Goal: Information Seeking & Learning: Check status

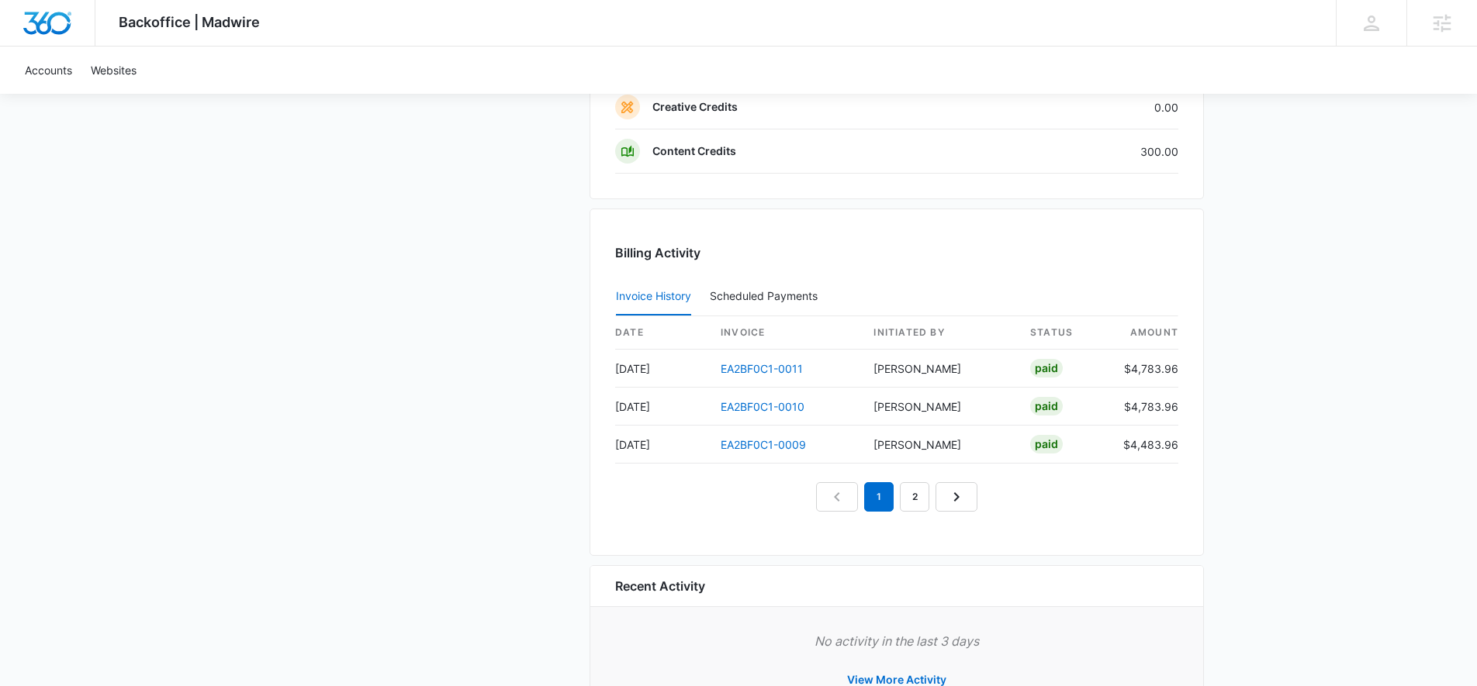
scroll to position [1618, 0]
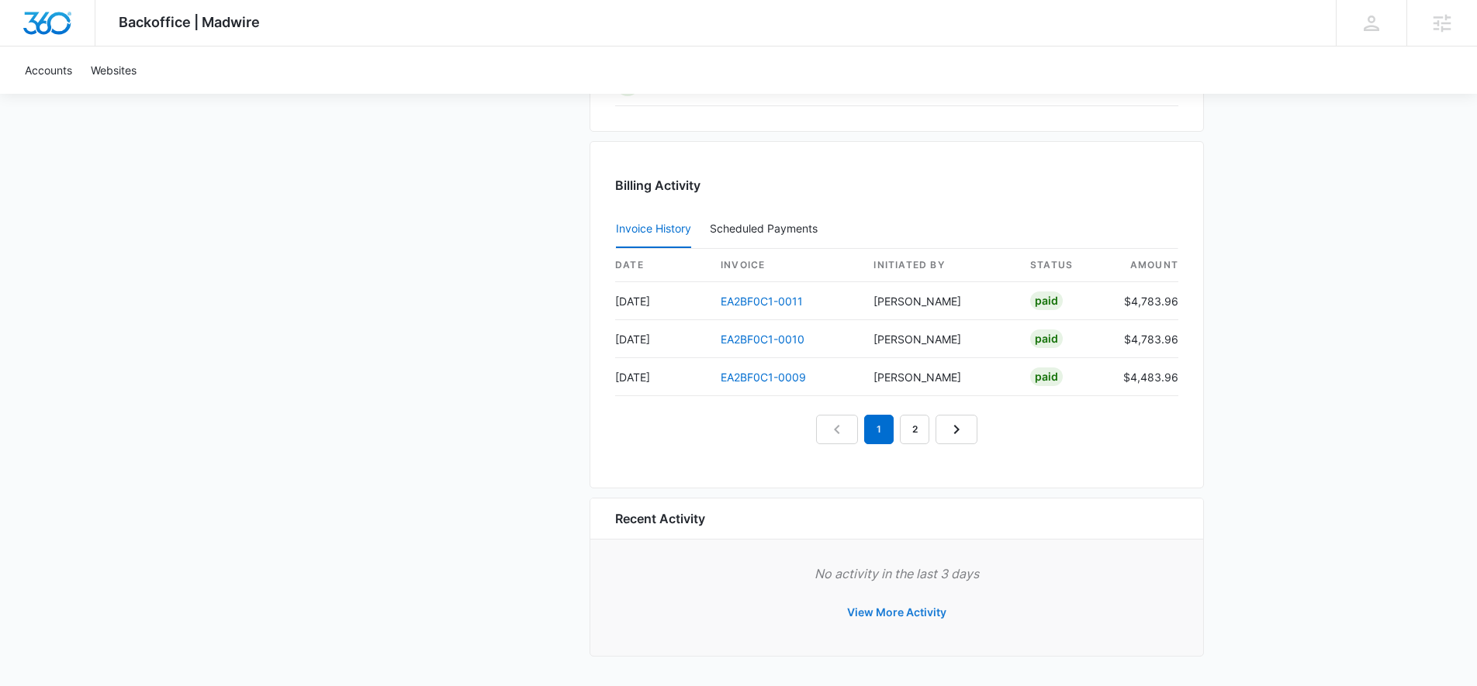
click at [904, 610] on button "View More Activity" at bounding box center [896, 612] width 130 height 37
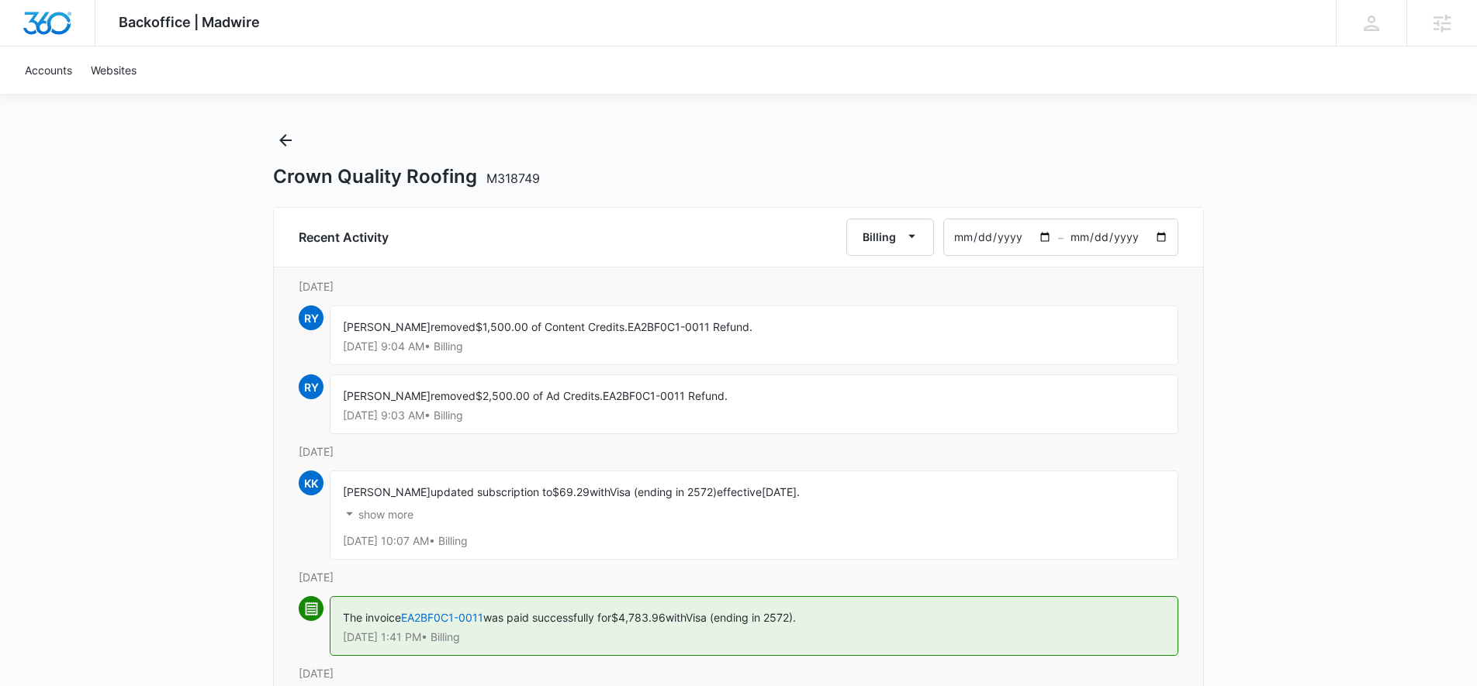
scroll to position [16, 0]
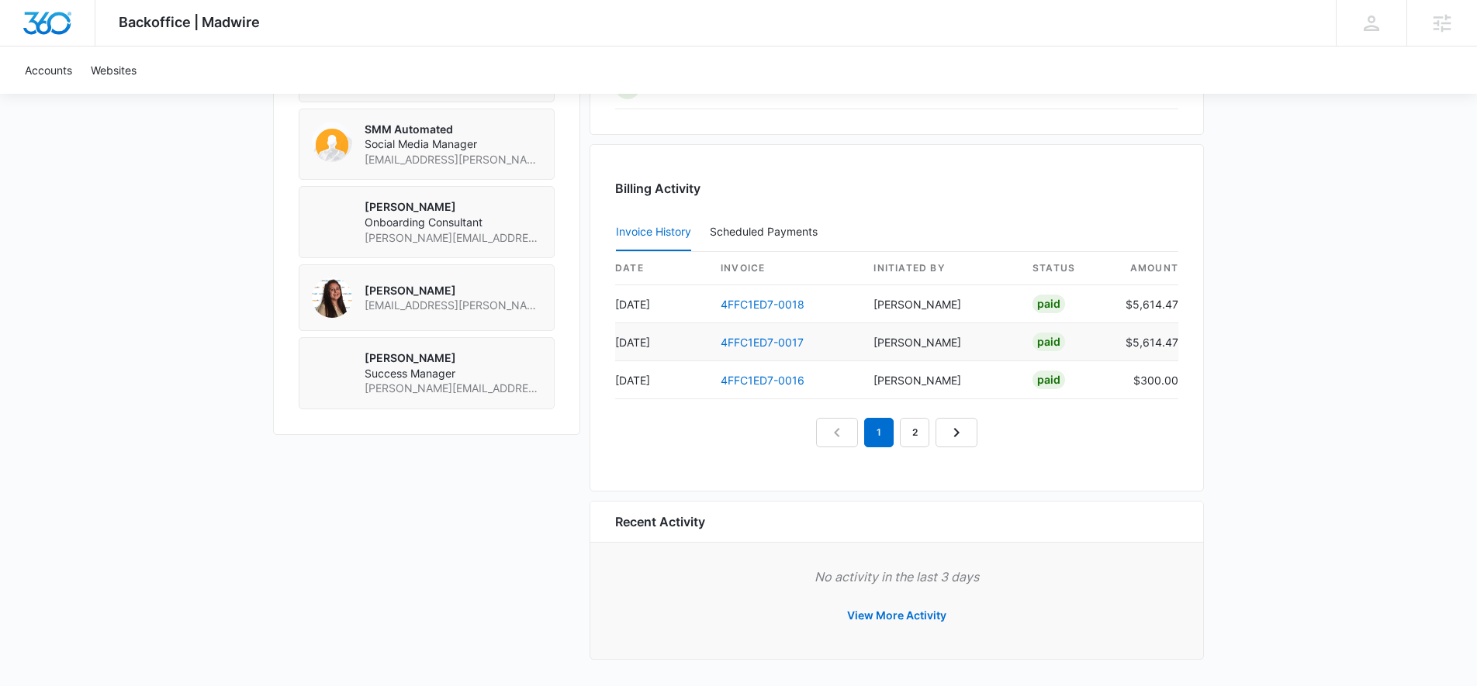
scroll to position [1340, 0]
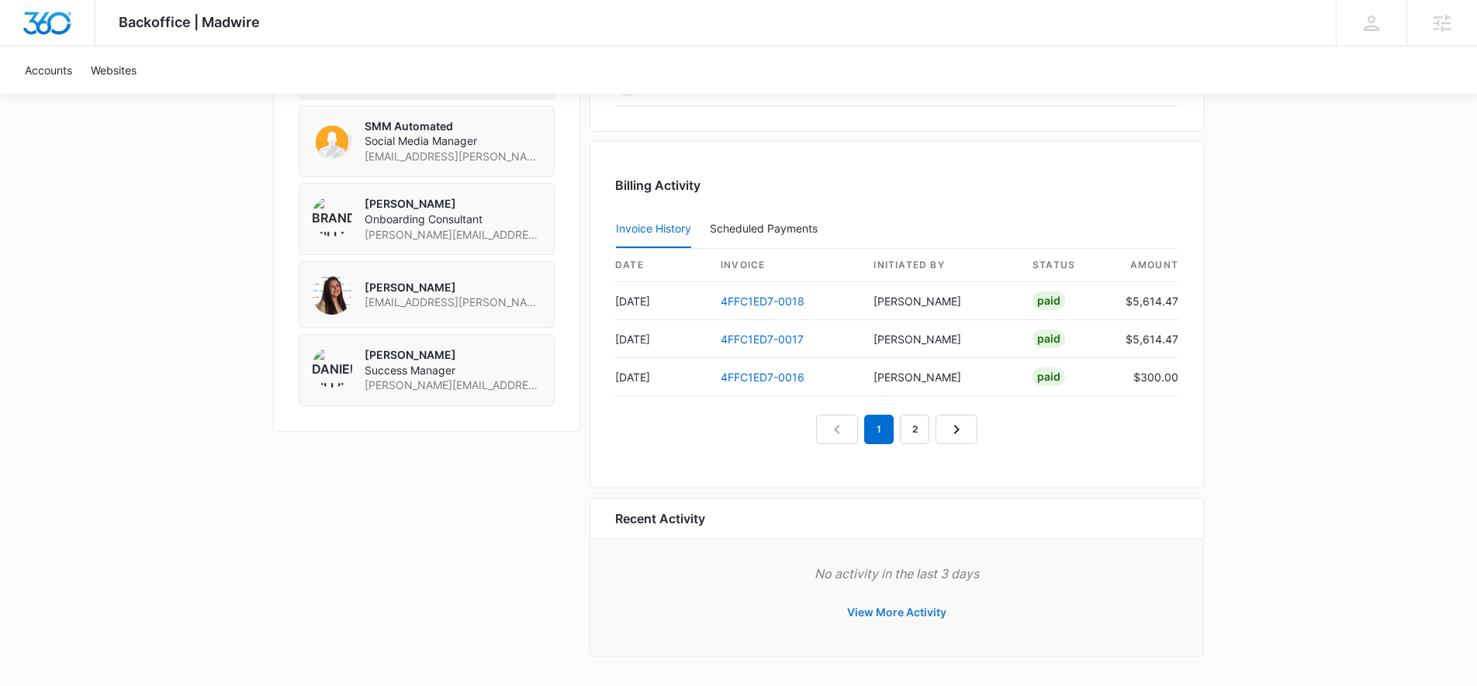
click at [893, 602] on button "View More Activity" at bounding box center [896, 612] width 130 height 37
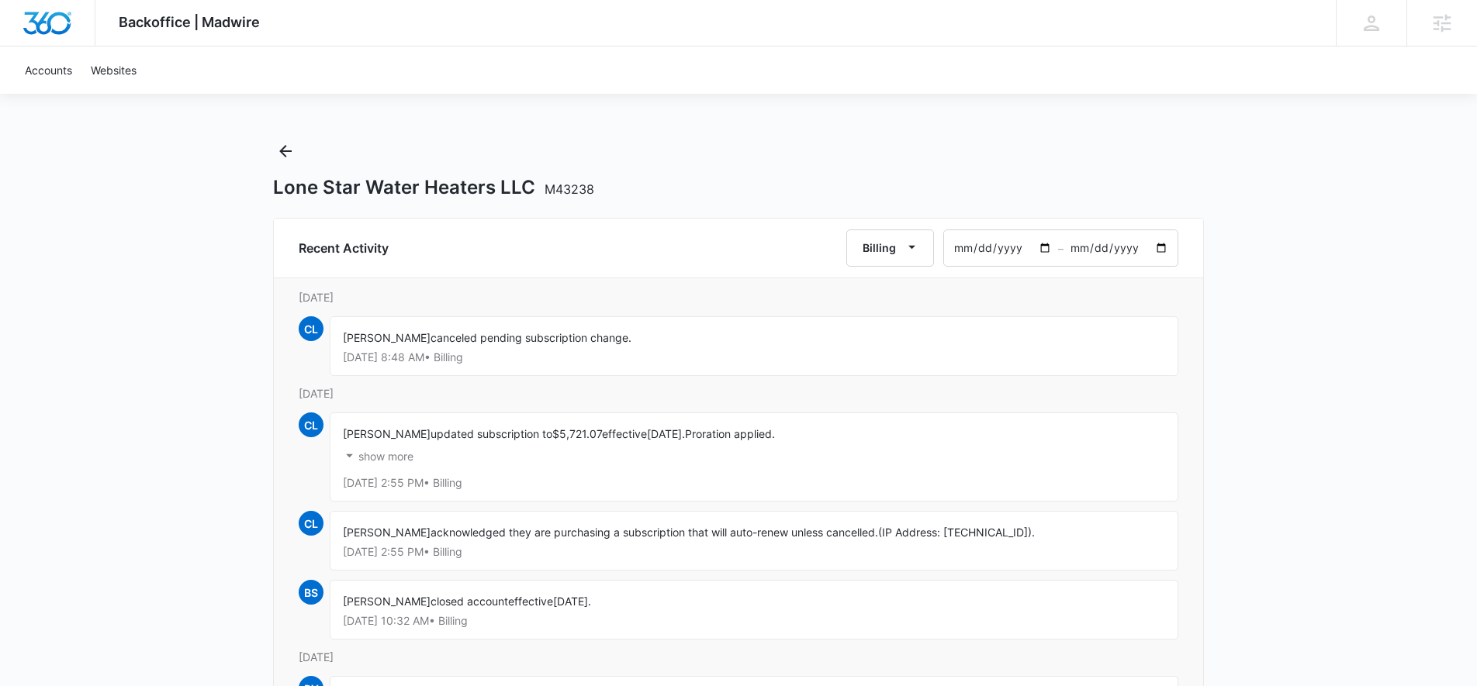
scroll to position [11, 0]
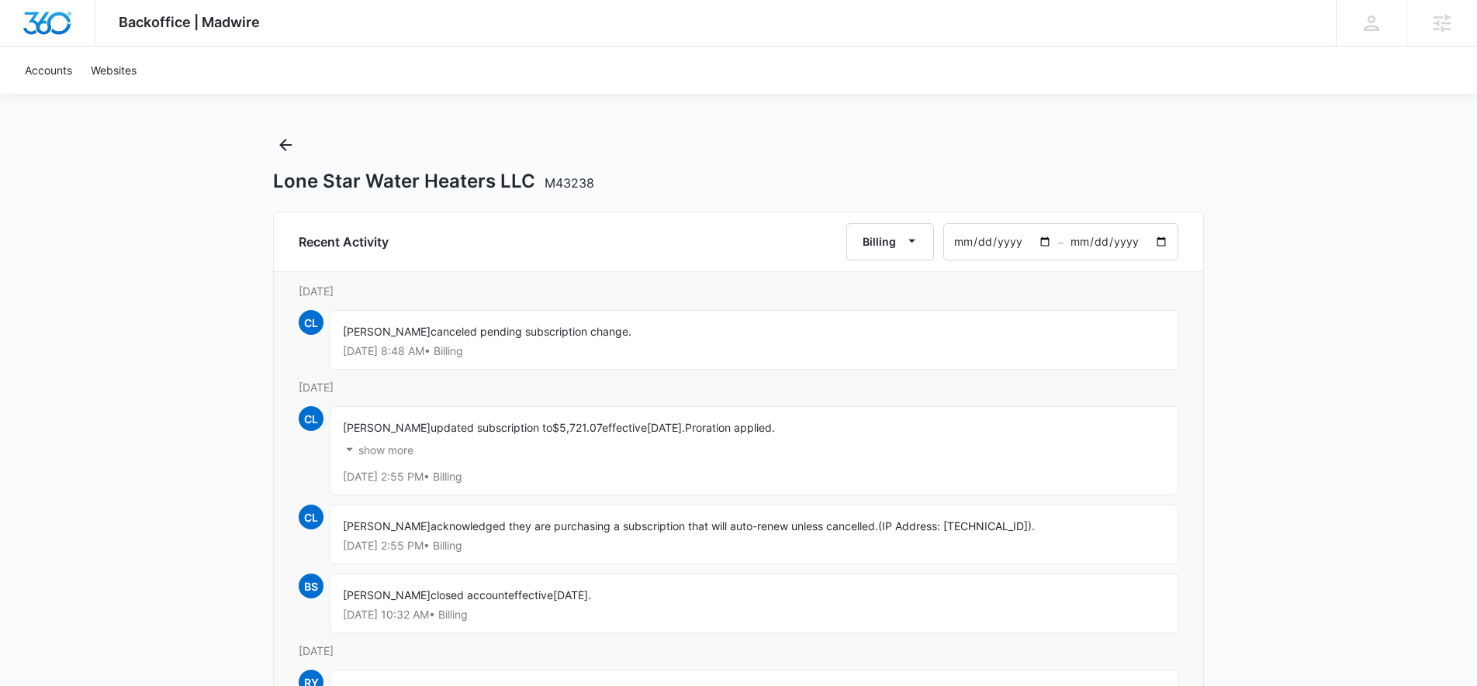
click at [395, 447] on p "show more" at bounding box center [385, 450] width 55 height 11
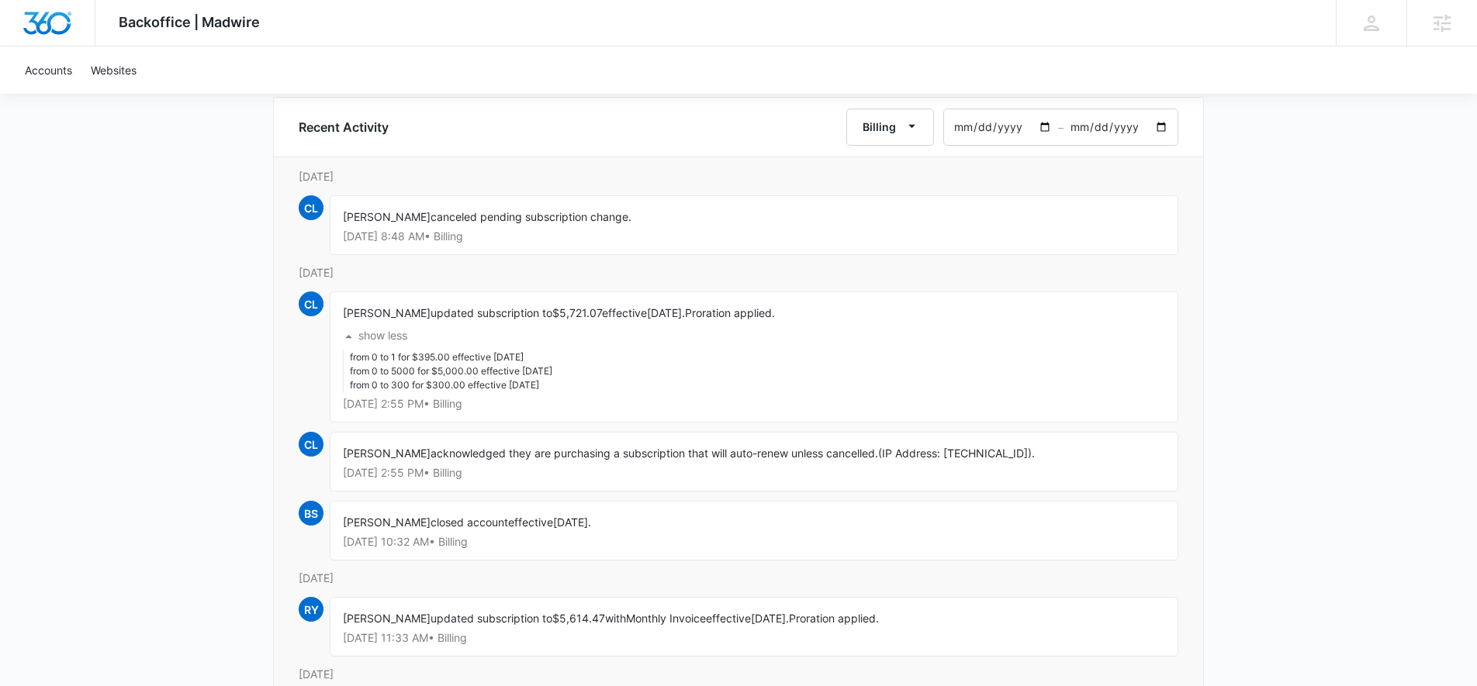
scroll to position [128, 0]
click at [391, 330] on p "show less" at bounding box center [382, 333] width 49 height 11
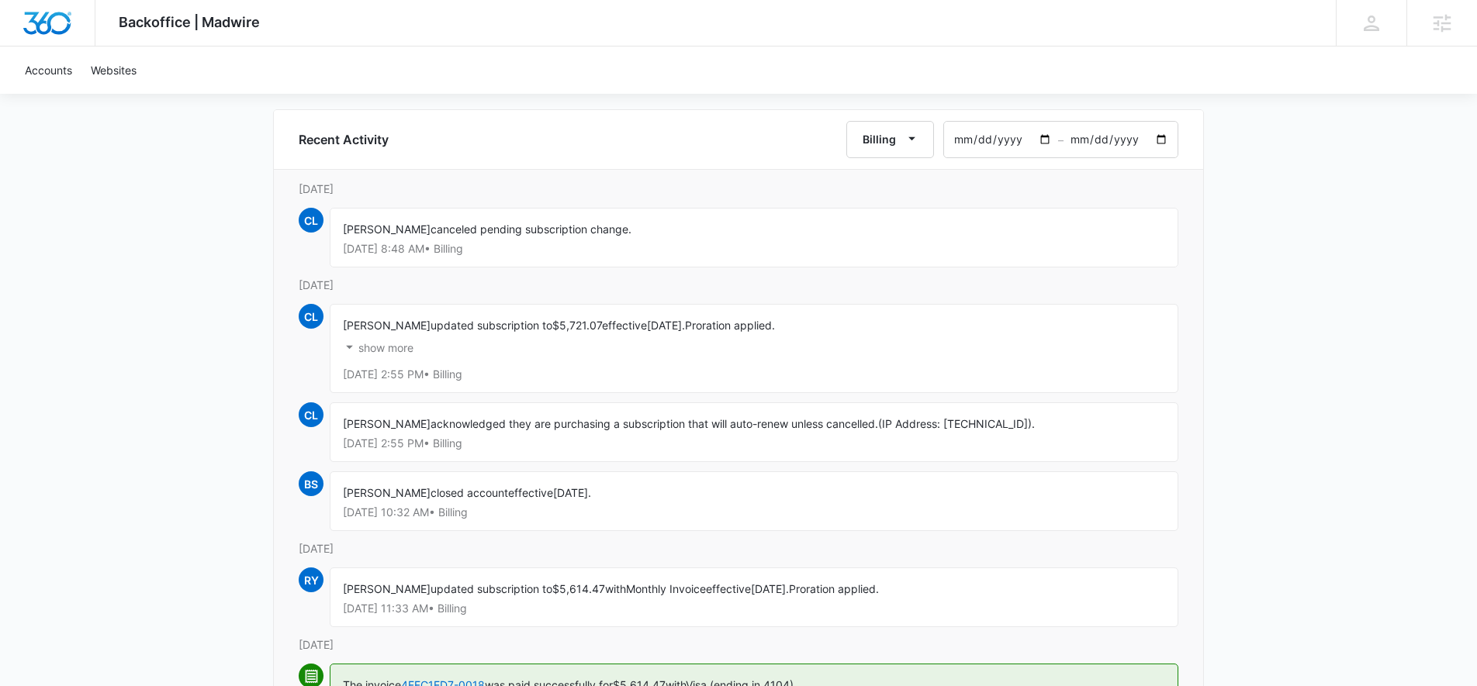
scroll to position [106, 0]
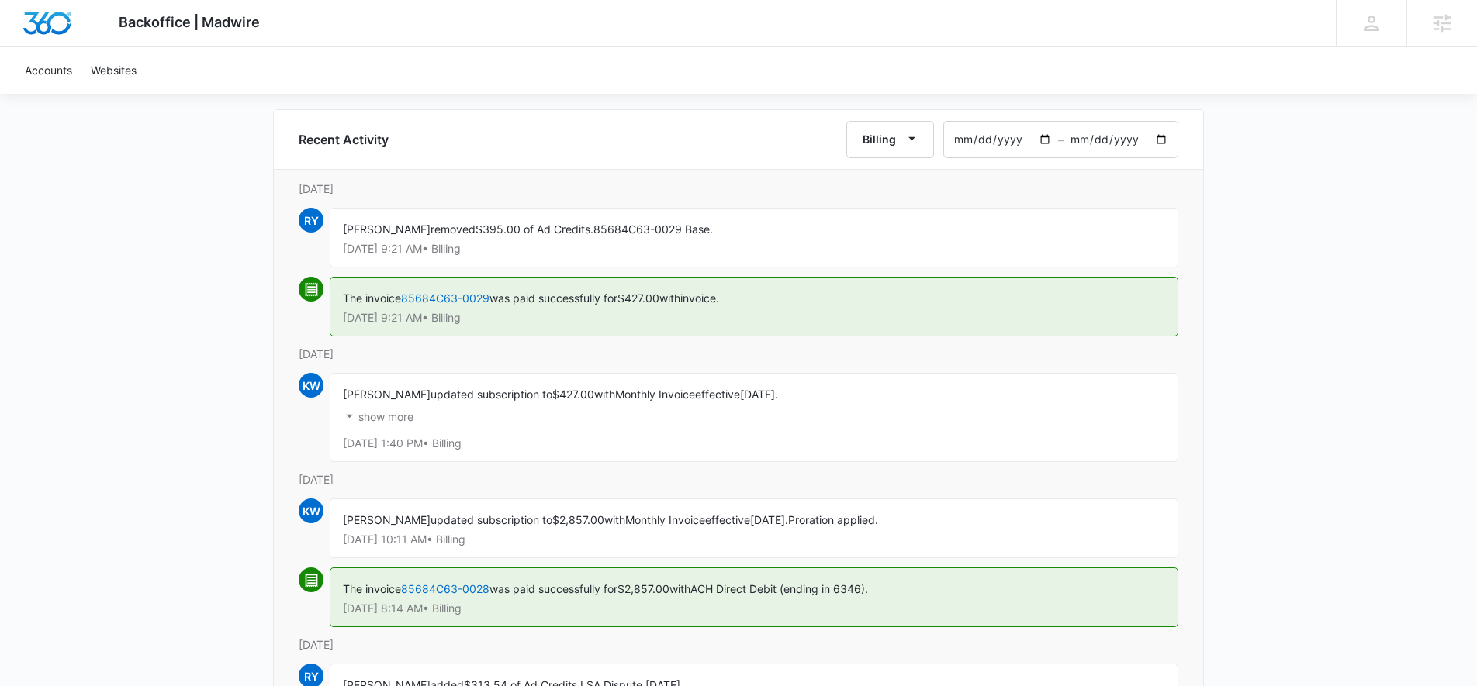
scroll to position [115, 0]
click at [375, 417] on p "show more" at bounding box center [385, 415] width 55 height 11
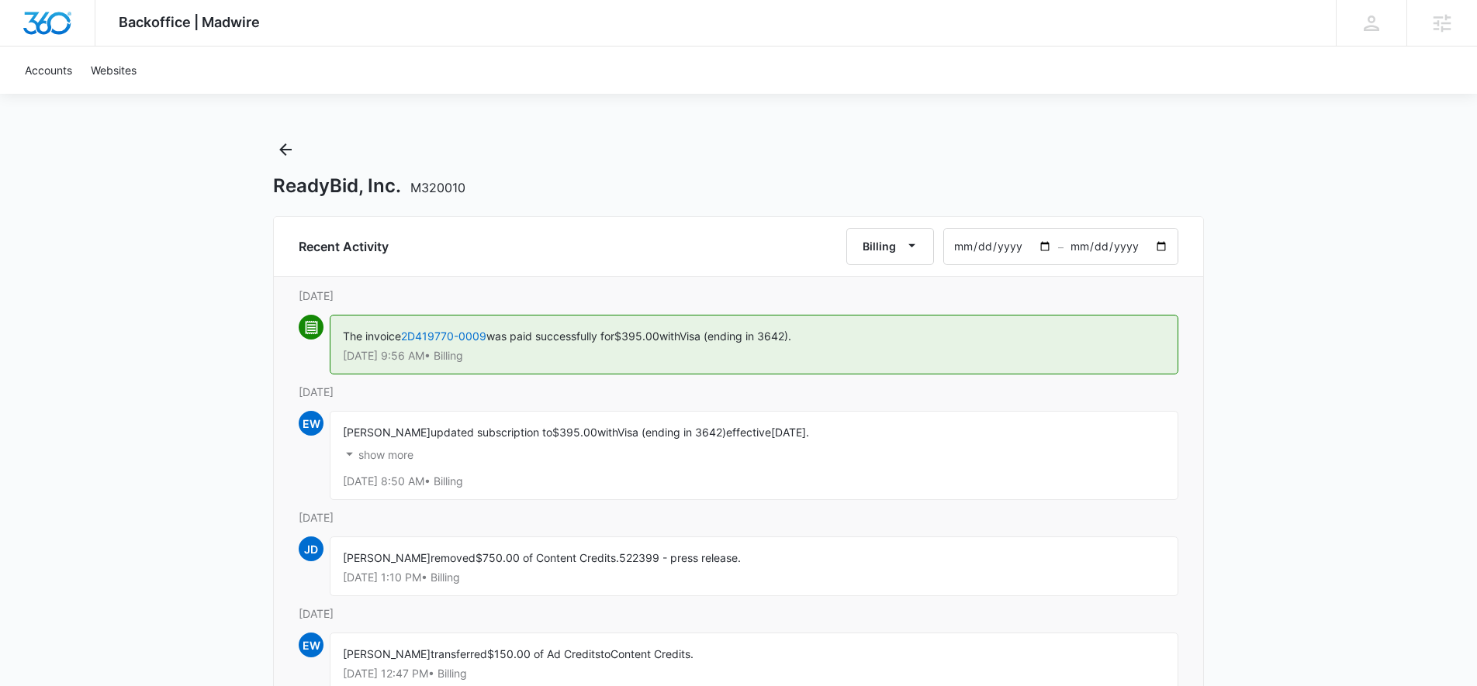
scroll to position [17, 0]
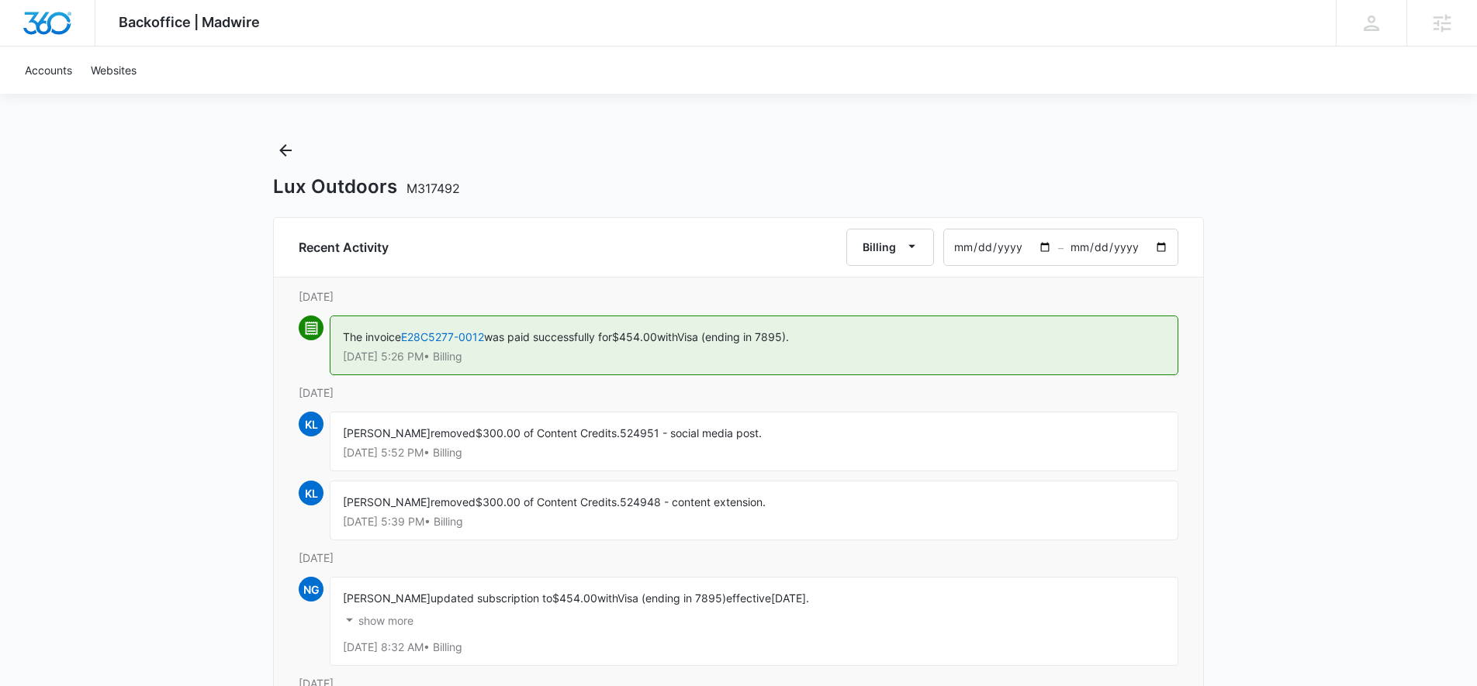
scroll to position [6, 0]
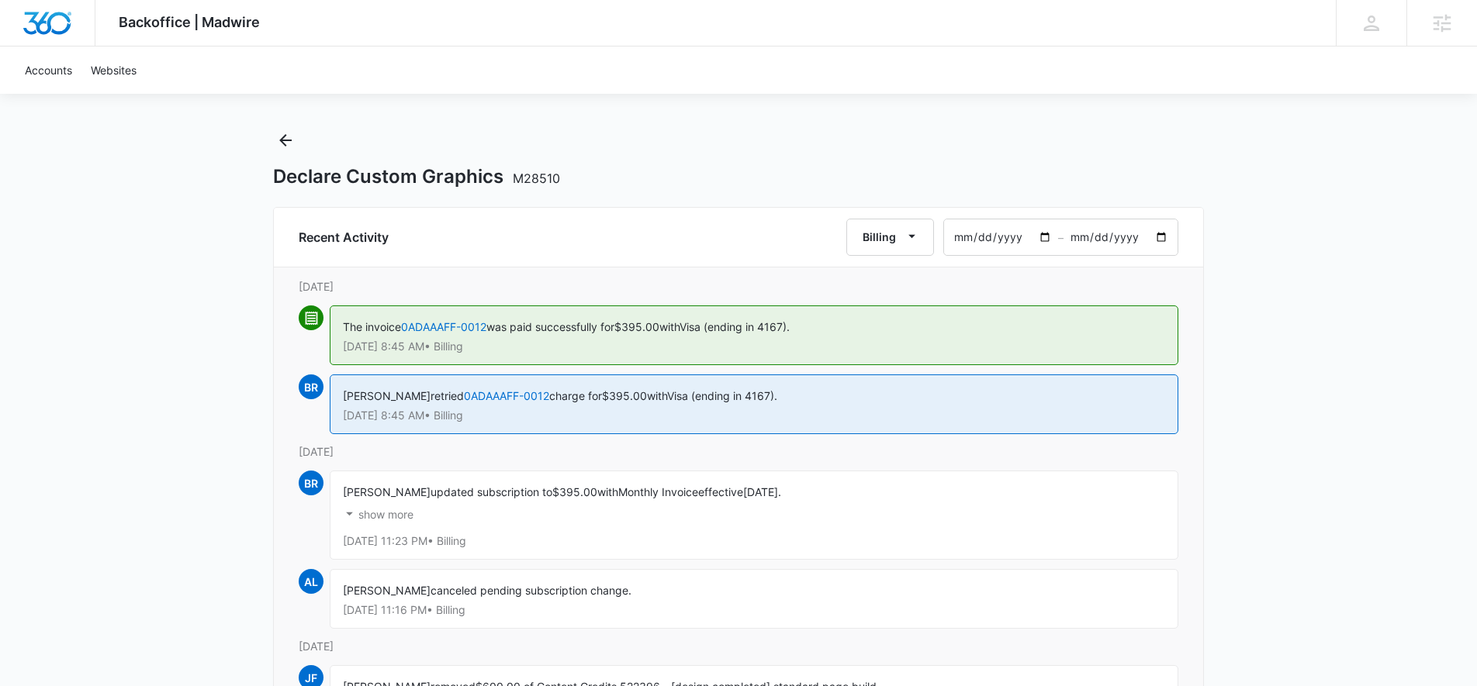
scroll to position [99, 0]
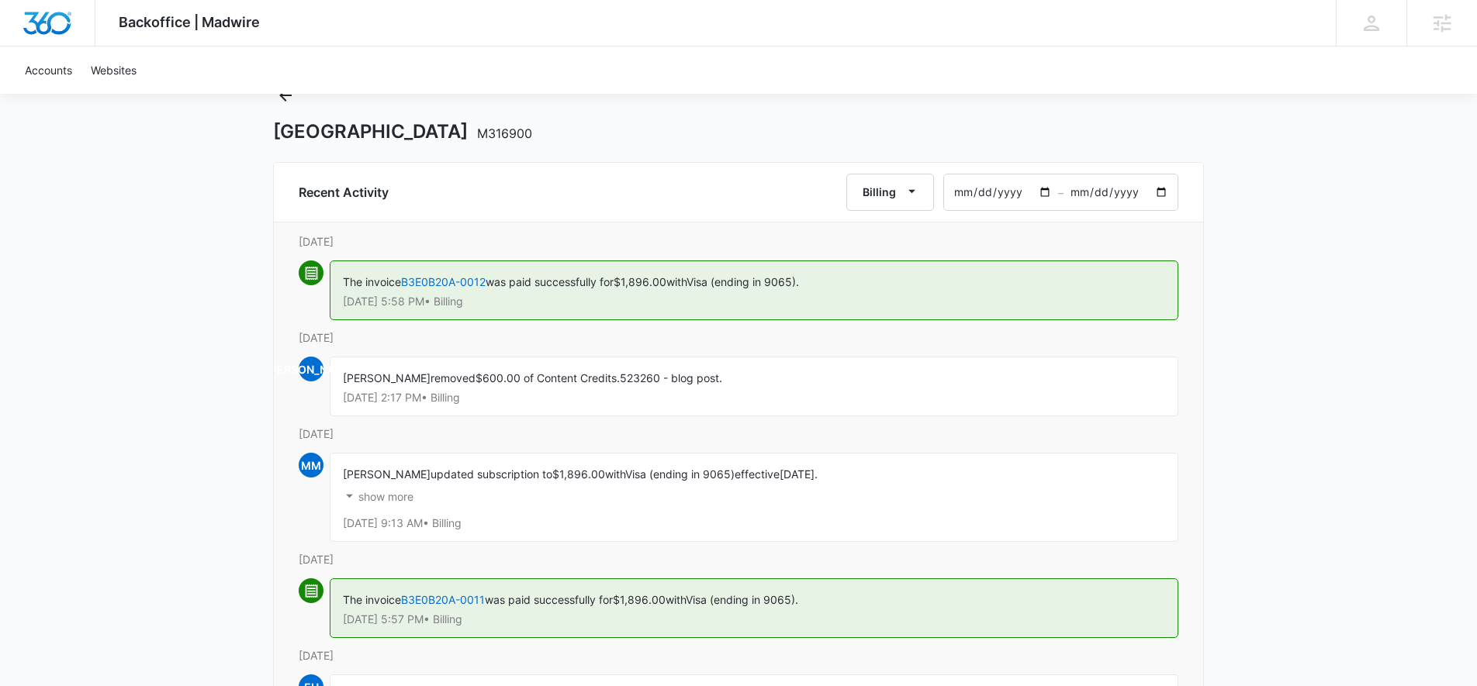
scroll to position [86, 0]
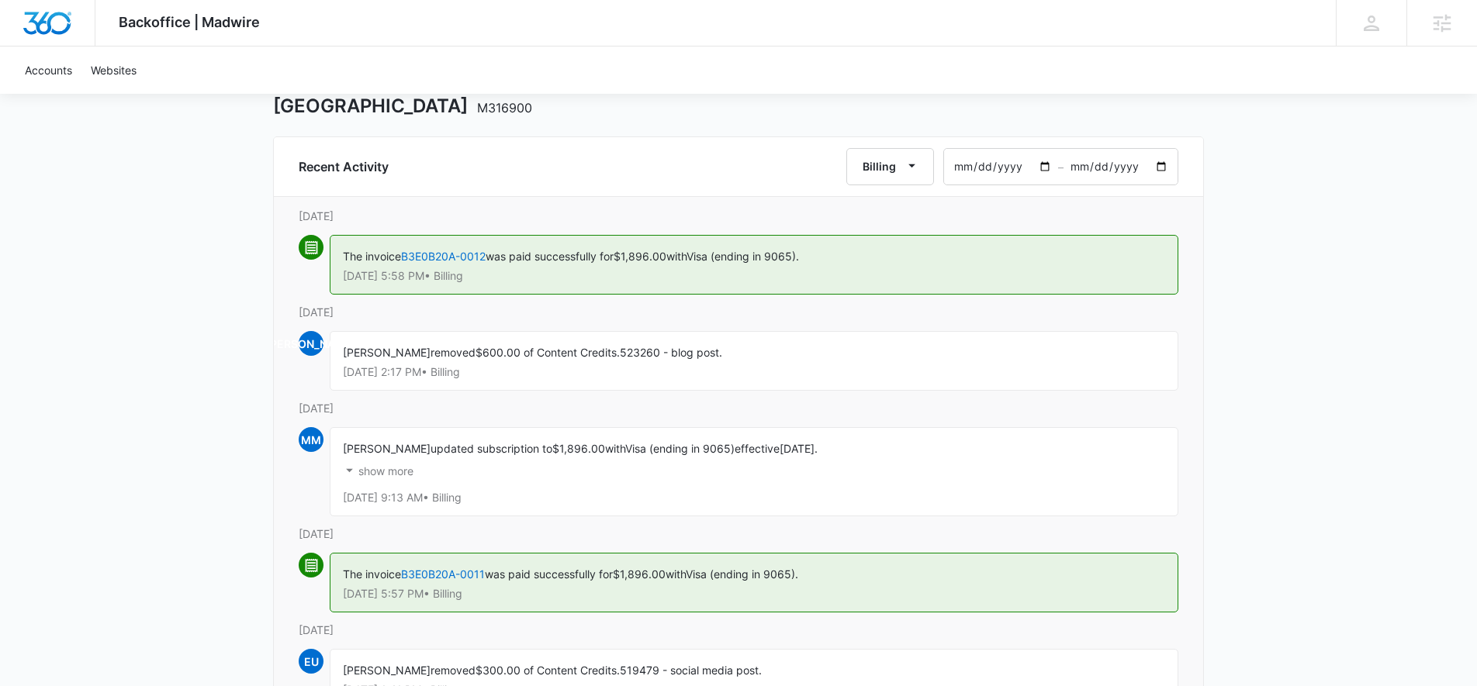
click at [406, 467] on p "show more" at bounding box center [385, 471] width 55 height 11
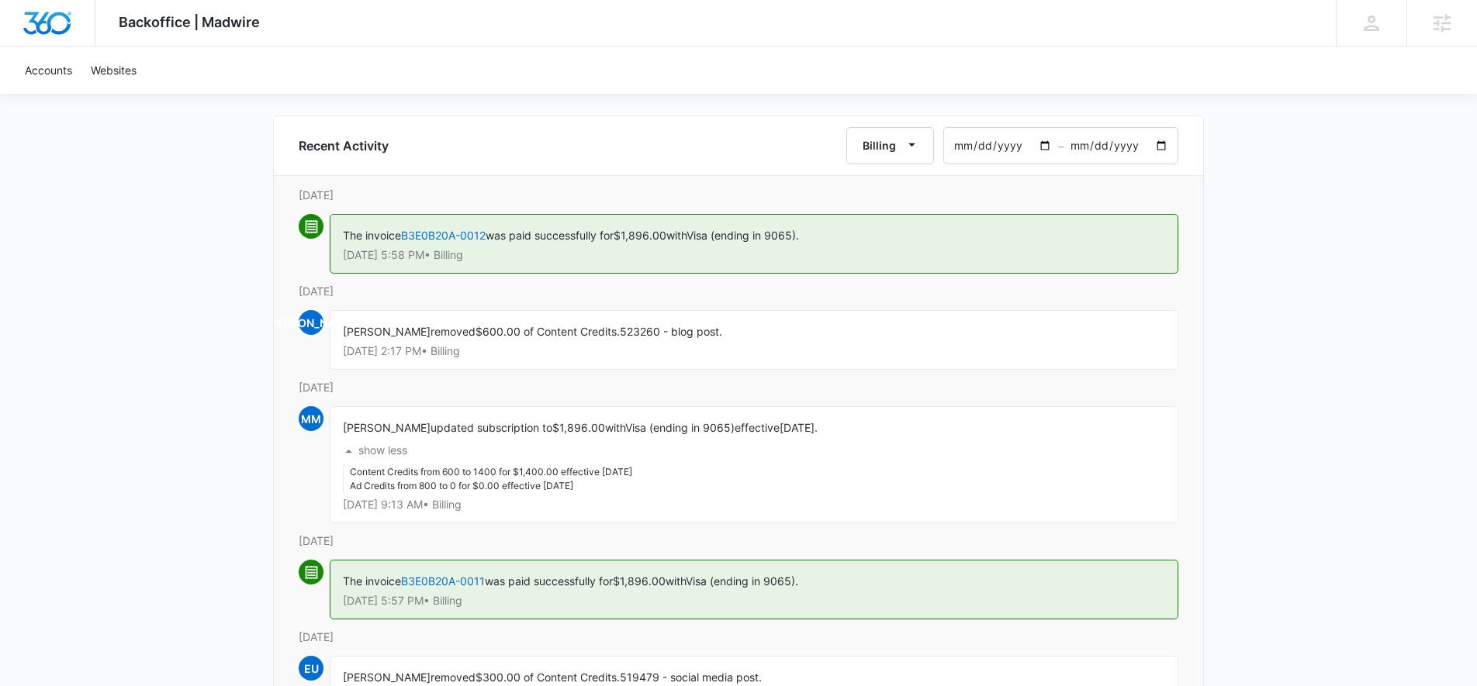
scroll to position [118, 0]
